Goal: Task Accomplishment & Management: Manage account settings

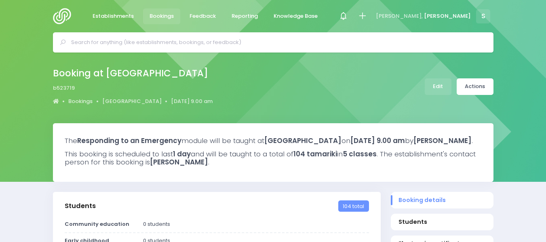
select select "5"
click at [116, 42] on input "text" at bounding box center [276, 42] width 411 height 12
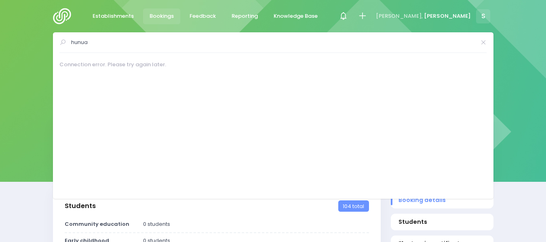
type input "hunua"
click at [63, 15] on img at bounding box center [64, 16] width 23 height 16
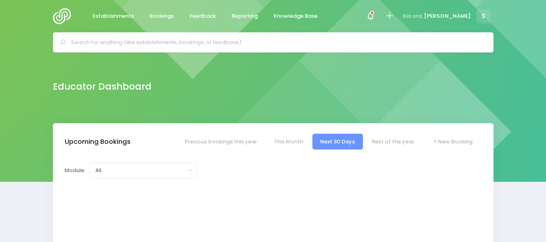
select select "5"
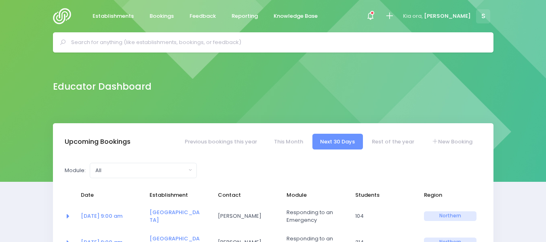
click at [85, 41] on input "text" at bounding box center [276, 42] width 411 height 12
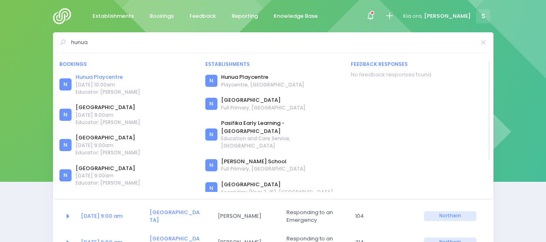
type input "hunua"
click at [108, 78] on link "Hunua Playcentre" at bounding box center [108, 77] width 65 height 8
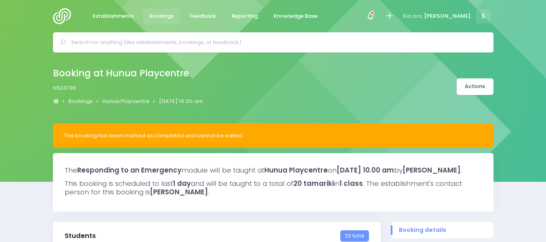
select select "5"
click at [110, 40] on input "text" at bounding box center [276, 42] width 411 height 12
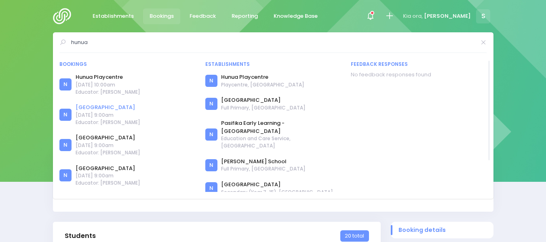
type input "hunua"
click at [101, 109] on link "[GEOGRAPHIC_DATA]" at bounding box center [108, 108] width 65 height 8
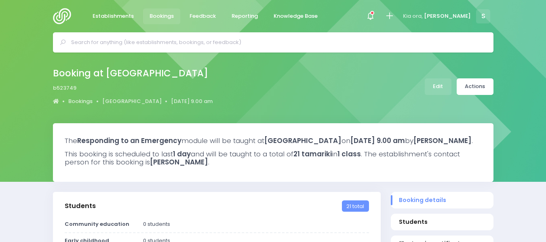
select select "5"
click at [439, 88] on link "Edit" at bounding box center [438, 86] width 27 height 17
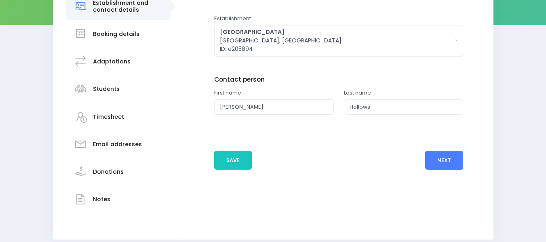
click at [443, 160] on button "Next" at bounding box center [444, 160] width 38 height 19
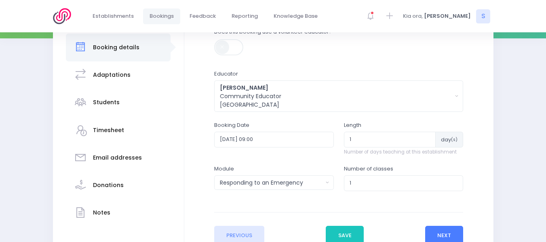
scroll to position [159, 0]
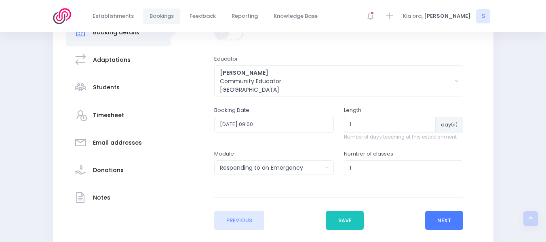
click at [452, 216] on button "Next" at bounding box center [444, 220] width 38 height 19
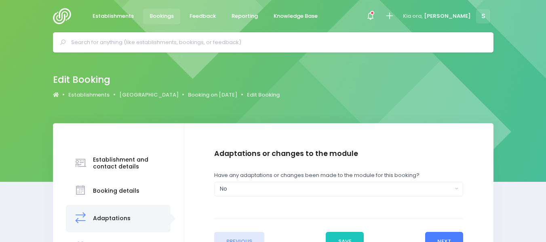
scroll to position [111, 0]
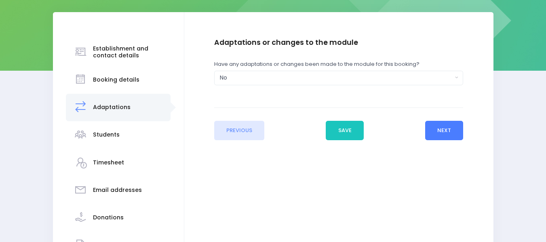
click at [442, 133] on button "Next" at bounding box center [444, 130] width 38 height 19
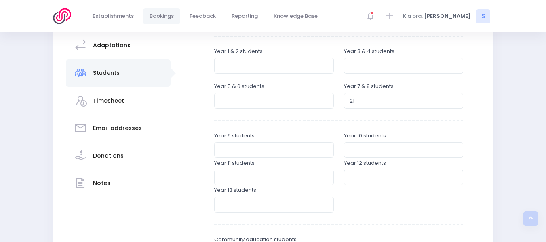
scroll to position [174, 0]
click at [454, 103] on input "20" at bounding box center [404, 99] width 120 height 15
click at [454, 103] on input "19" at bounding box center [404, 99] width 120 height 15
type input "18"
click at [454, 103] on input "18" at bounding box center [404, 99] width 120 height 15
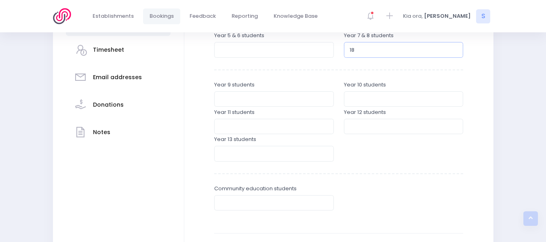
scroll to position [311, 0]
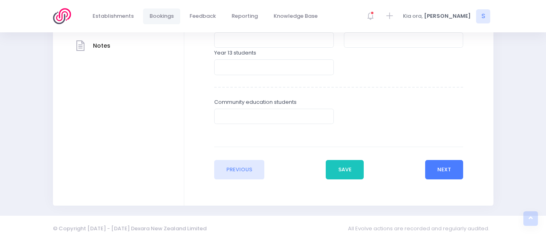
click at [451, 167] on button "Next" at bounding box center [444, 169] width 38 height 19
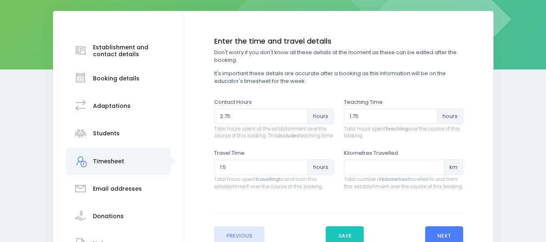
scroll to position [117, 0]
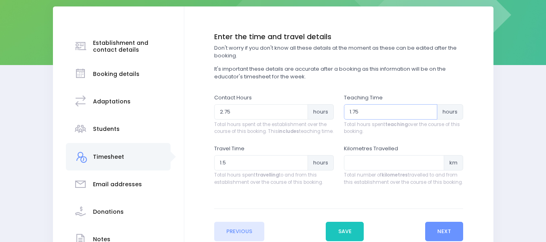
type input "2"
click at [429, 109] on input "2" at bounding box center [391, 111] width 94 height 15
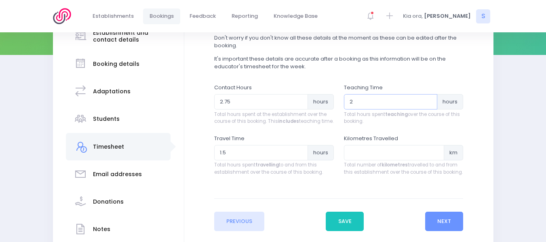
scroll to position [128, 0]
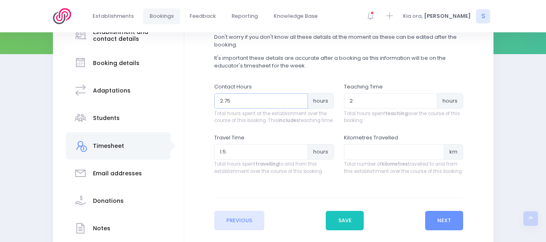
type input "3"
click at [299, 97] on input "3" at bounding box center [261, 100] width 94 height 15
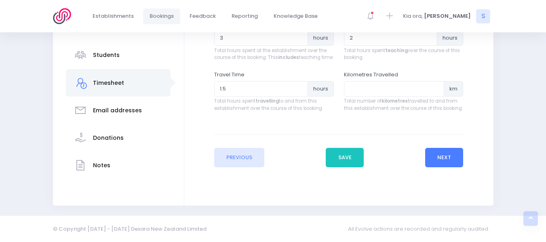
click at [435, 161] on button "Next" at bounding box center [444, 157] width 38 height 19
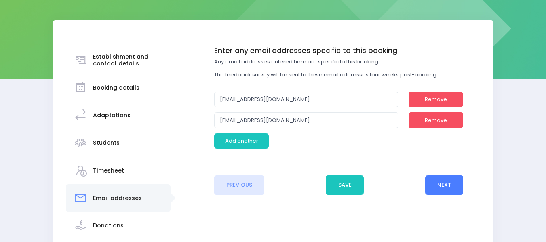
scroll to position [106, 0]
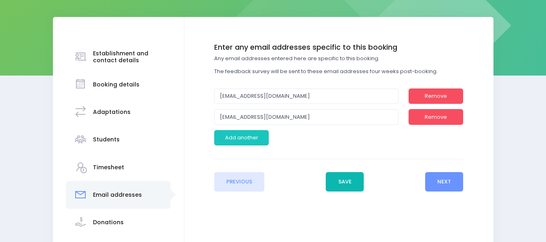
click at [338, 182] on button "Save" at bounding box center [345, 181] width 38 height 19
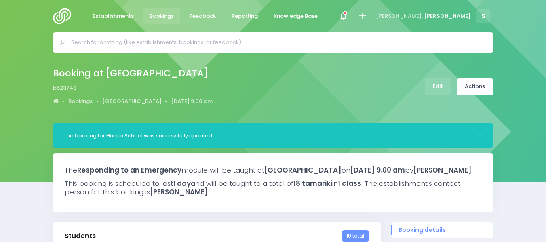
select select "5"
click at [482, 84] on link "Actions" at bounding box center [475, 86] width 37 height 17
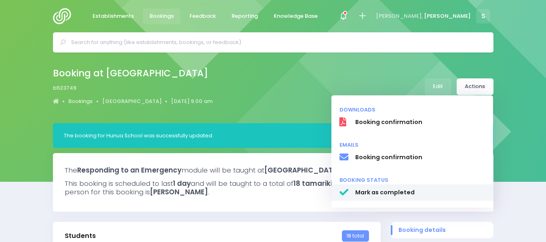
click at [380, 193] on span "Mark as completed" at bounding box center [420, 192] width 130 height 8
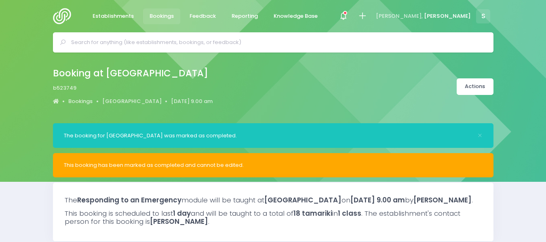
select select "5"
click at [68, 14] on img at bounding box center [64, 16] width 23 height 16
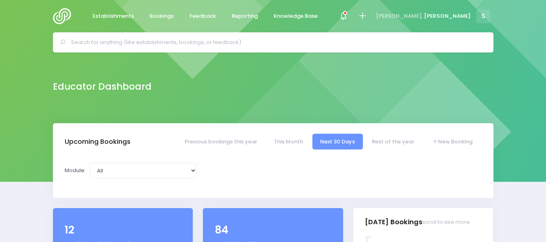
select select "5"
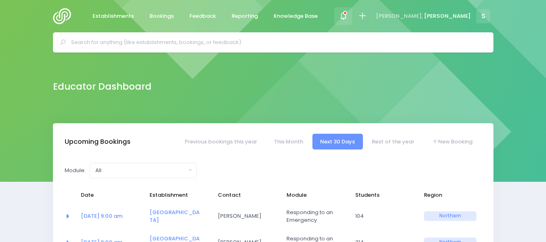
click at [344, 16] on span at bounding box center [344, 16] width 2 height 2
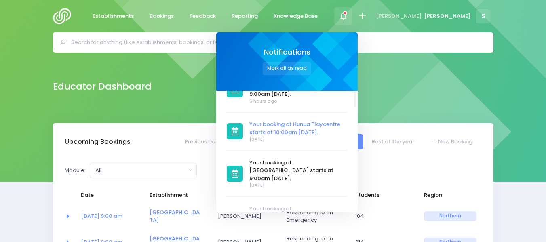
scroll to position [36, 0]
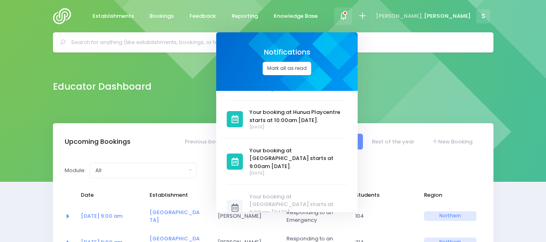
click at [311, 66] on button "Mark all as read" at bounding box center [287, 68] width 49 height 13
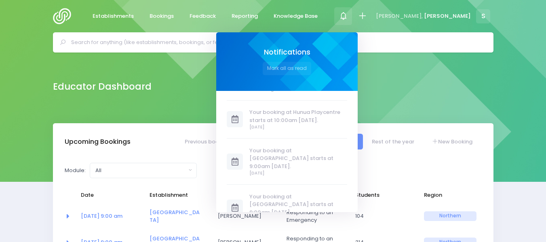
click at [459, 80] on div "Educator Dashboard" at bounding box center [273, 86] width 461 height 16
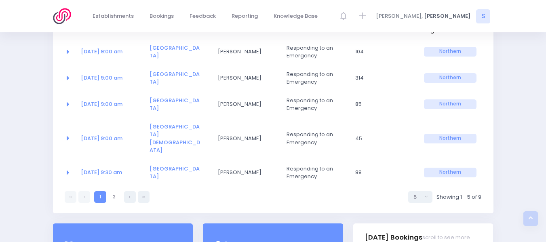
scroll to position [0, 0]
